Goal: Information Seeking & Learning: Learn about a topic

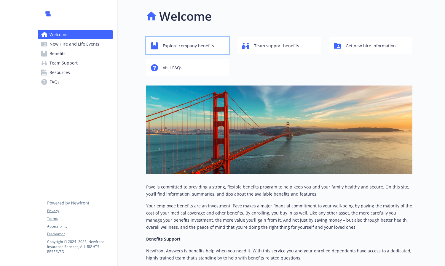
click at [194, 45] on span "Explore company benefits" at bounding box center [188, 45] width 51 height 11
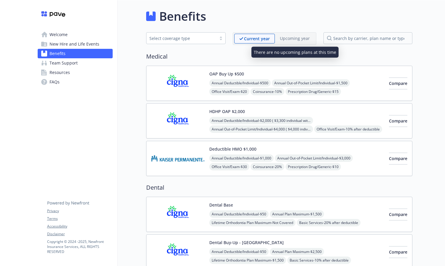
click at [299, 39] on p "Upcoming year" at bounding box center [295, 38] width 30 height 6
